Goal: Information Seeking & Learning: Learn about a topic

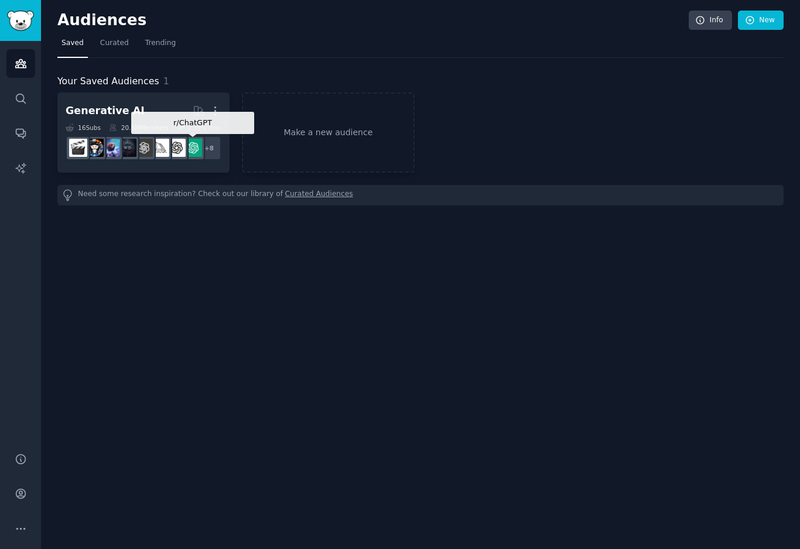
click at [192, 141] on img at bounding box center [193, 148] width 18 height 18
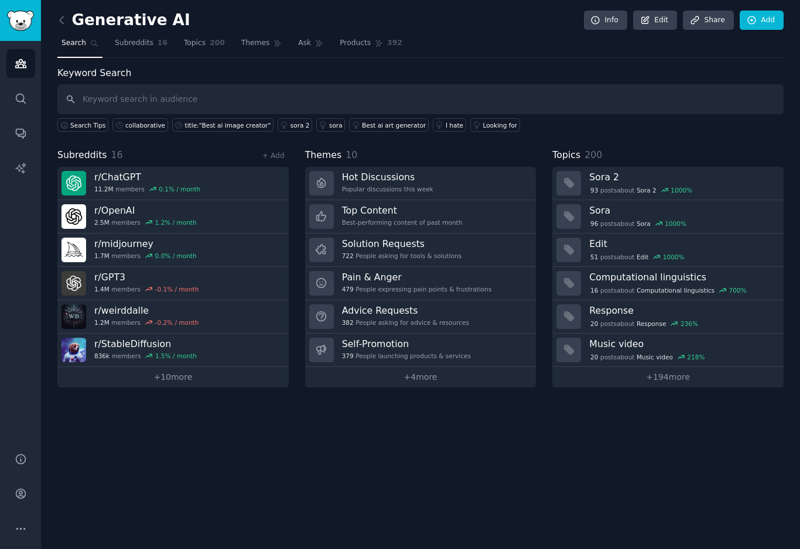
click at [459, 287] on div "479 People expressing pain points & frustrations" at bounding box center [417, 289] width 150 height 8
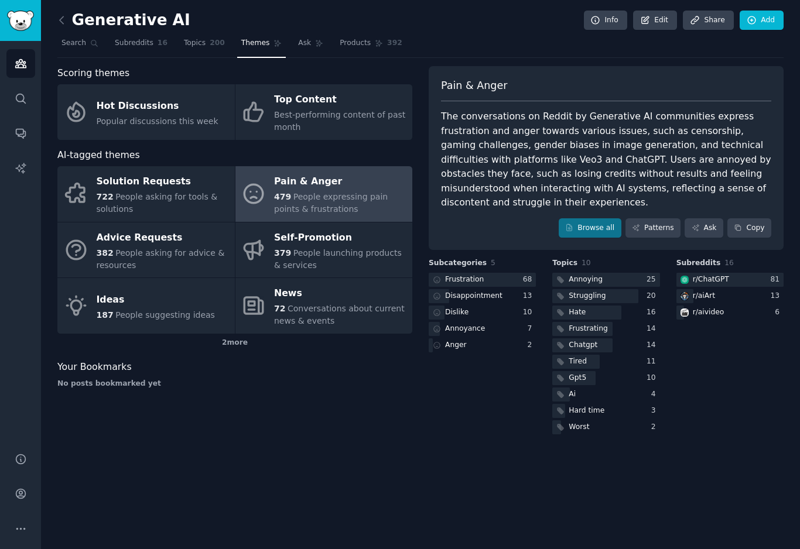
click at [168, 207] on div "722 People asking for tools & solutions" at bounding box center [163, 203] width 132 height 25
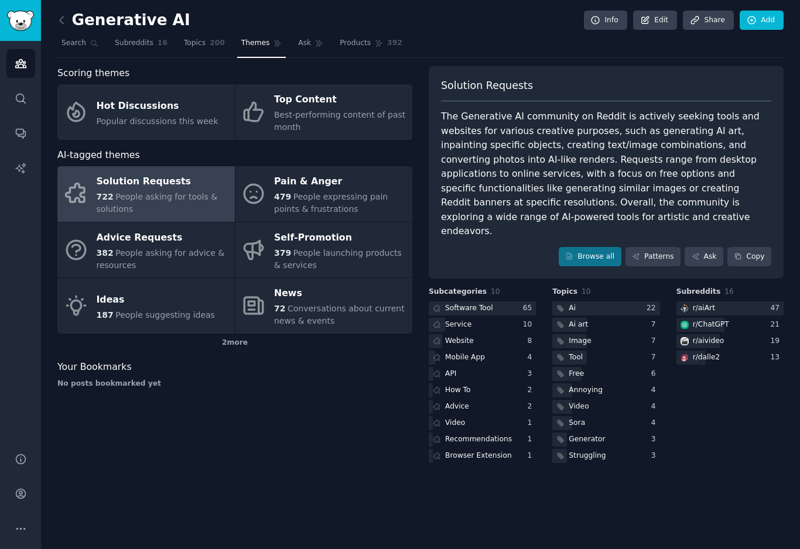
click at [640, 318] on div "Ai art" at bounding box center [605, 325] width 107 height 15
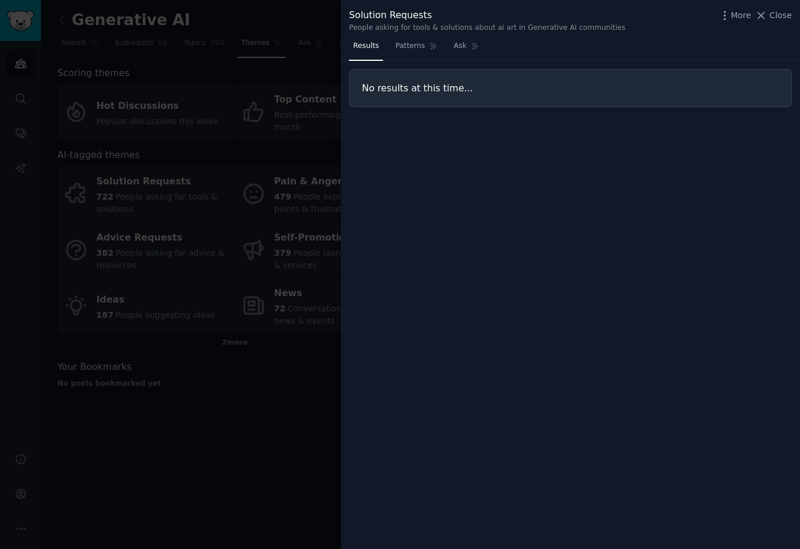
click at [410, 44] on span "Patterns" at bounding box center [409, 46] width 29 height 11
click at [465, 43] on link "Ask" at bounding box center [466, 49] width 33 height 24
click at [766, 13] on icon at bounding box center [761, 15] width 12 height 12
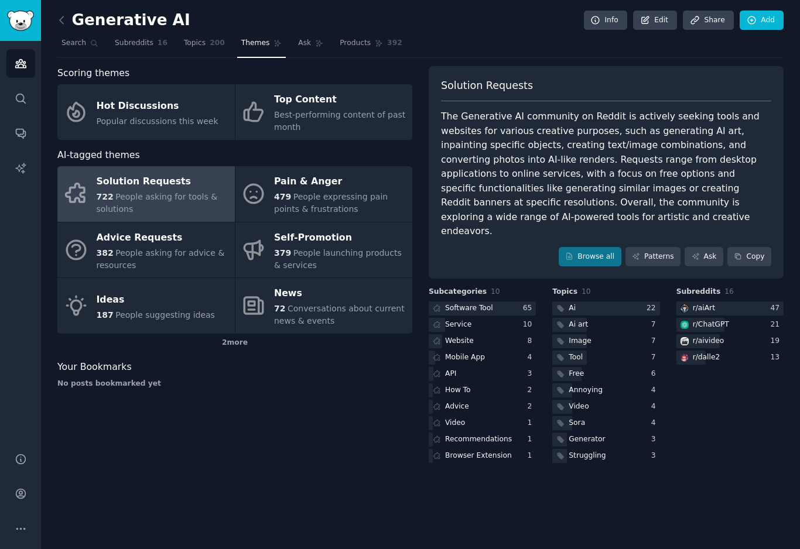
click at [498, 302] on div at bounding box center [482, 309] width 107 height 15
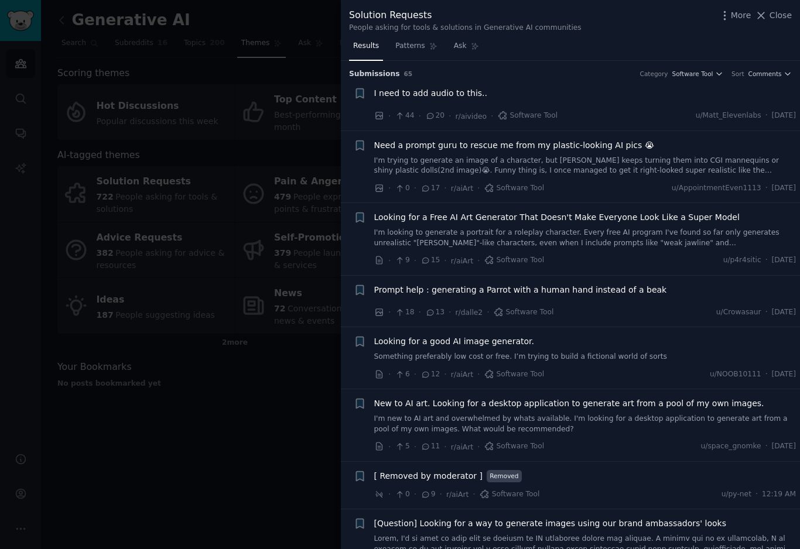
click at [501, 344] on span "Looking for a good AI image generator." at bounding box center [454, 341] width 160 height 12
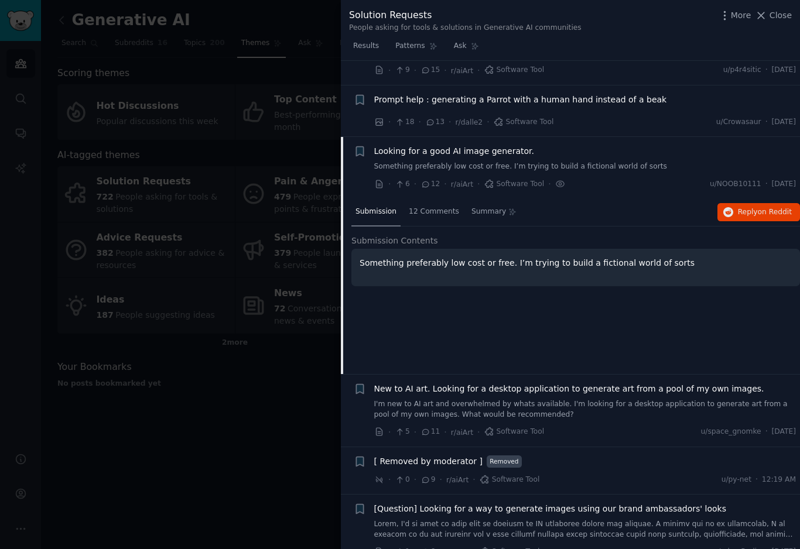
scroll to position [265, 0]
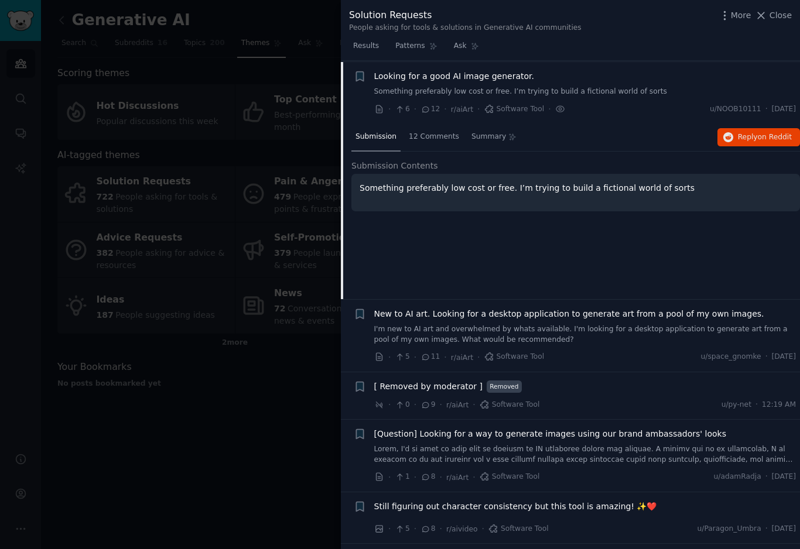
click at [652, 316] on span "New to AI art. Looking for a desktop application to generate art from a pool of…" at bounding box center [569, 314] width 390 height 12
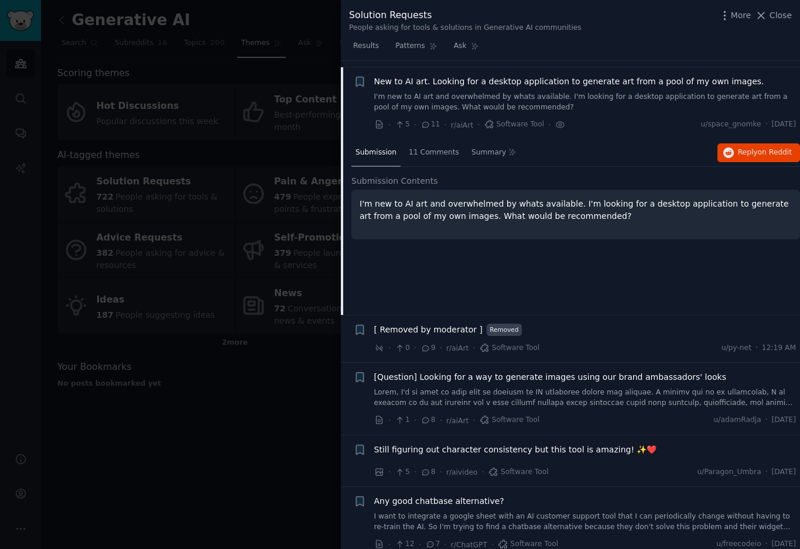
scroll to position [327, 0]
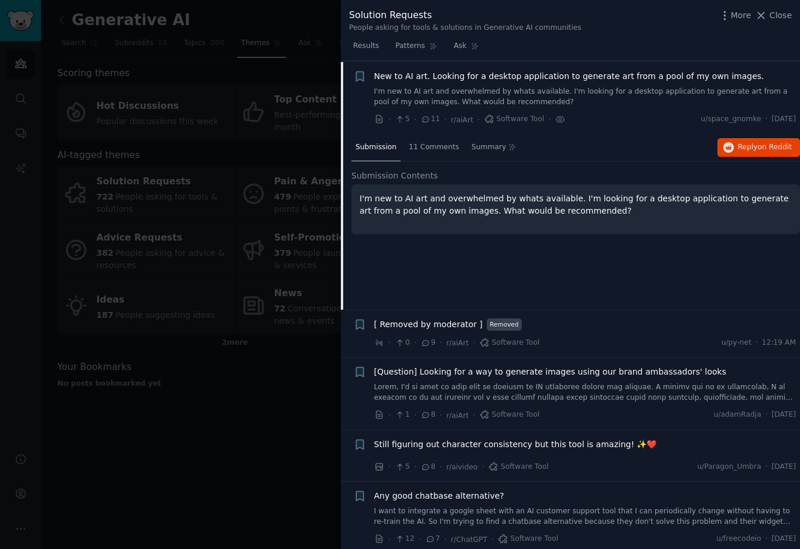
click at [641, 371] on span "[Question] Looking for a way to generate images using our brand ambassadors' lo…" at bounding box center [550, 372] width 352 height 12
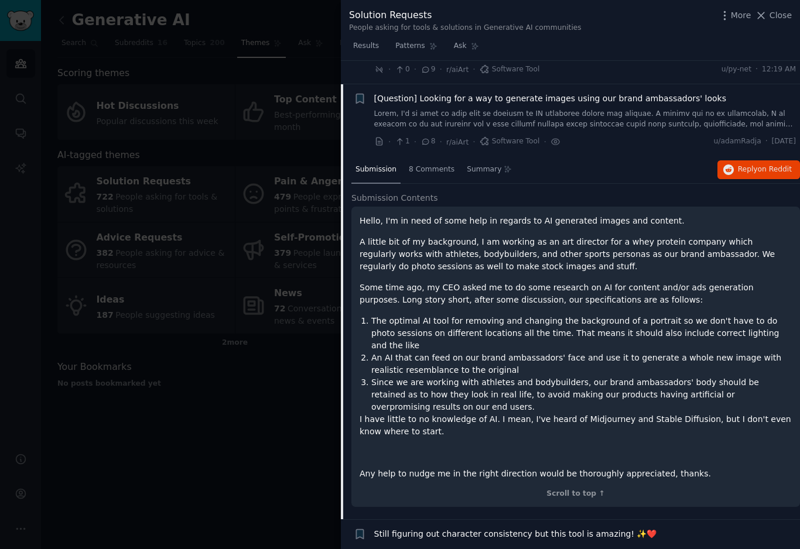
scroll to position [447, 0]
